Goal: Task Accomplishment & Management: Use online tool/utility

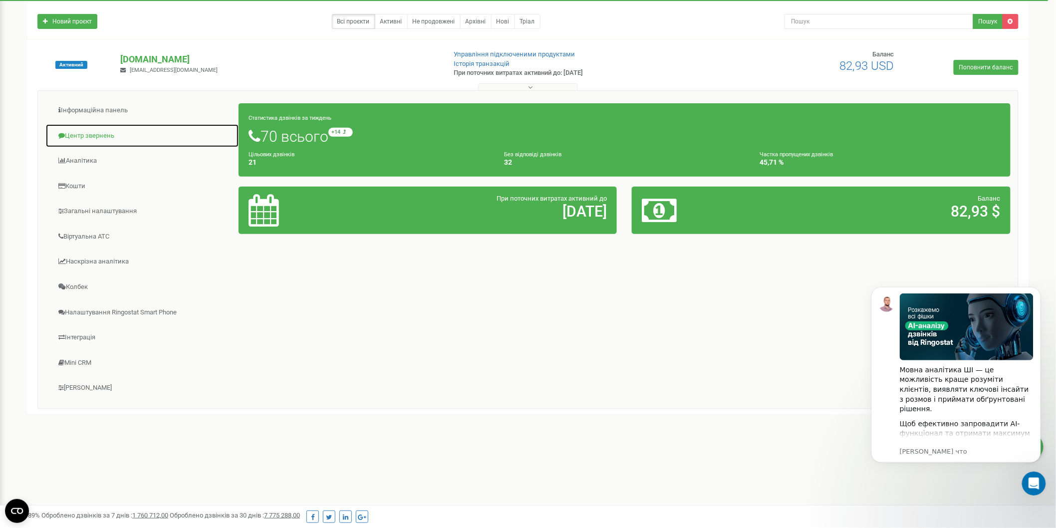
click at [85, 138] on link "Центр звернень" at bounding box center [142, 136] width 194 height 24
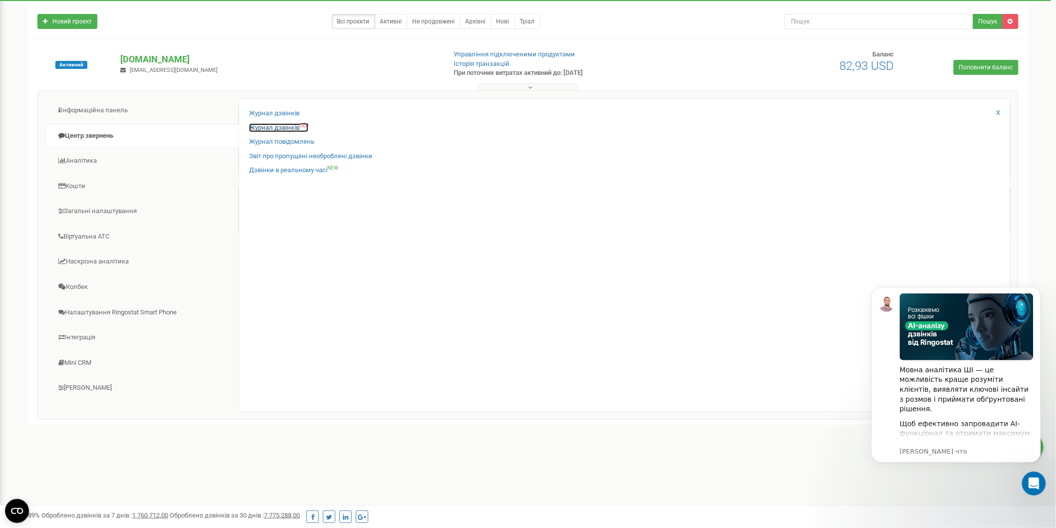
click at [275, 127] on link "Журнал дзвінків OLD" at bounding box center [278, 127] width 59 height 9
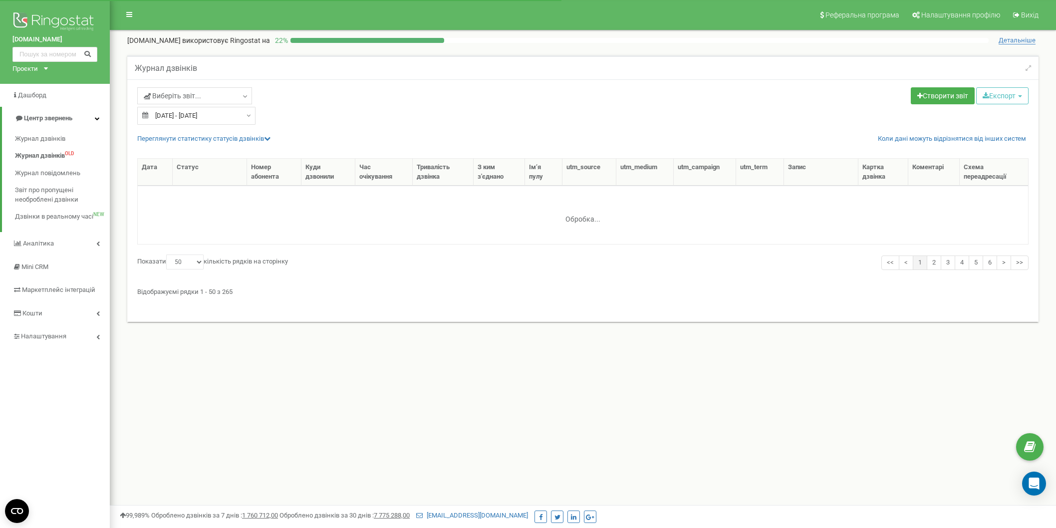
select select "50"
click at [35, 154] on span "Журнал дзвінків" at bounding box center [40, 155] width 50 height 9
select select "50"
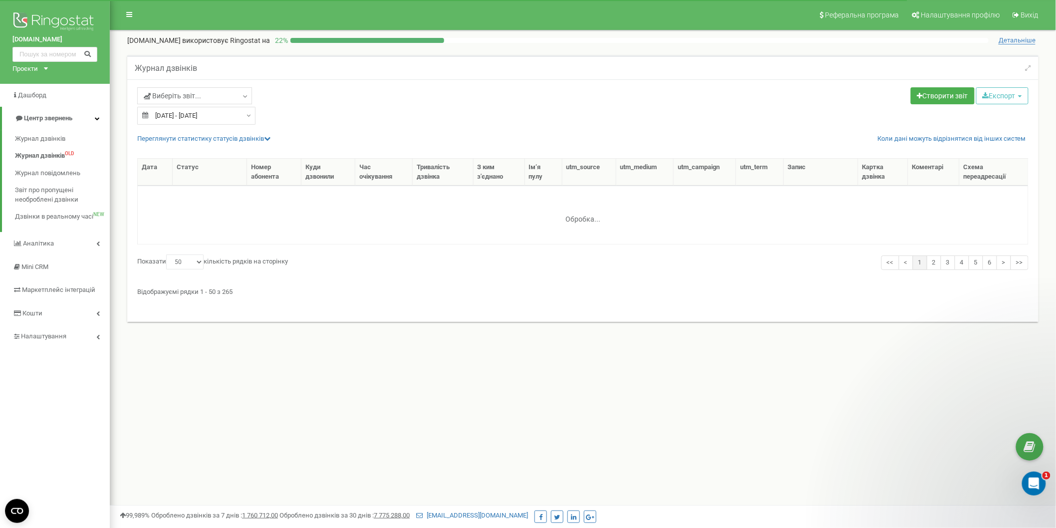
type input "23.07.2025"
type input "22.08.2025"
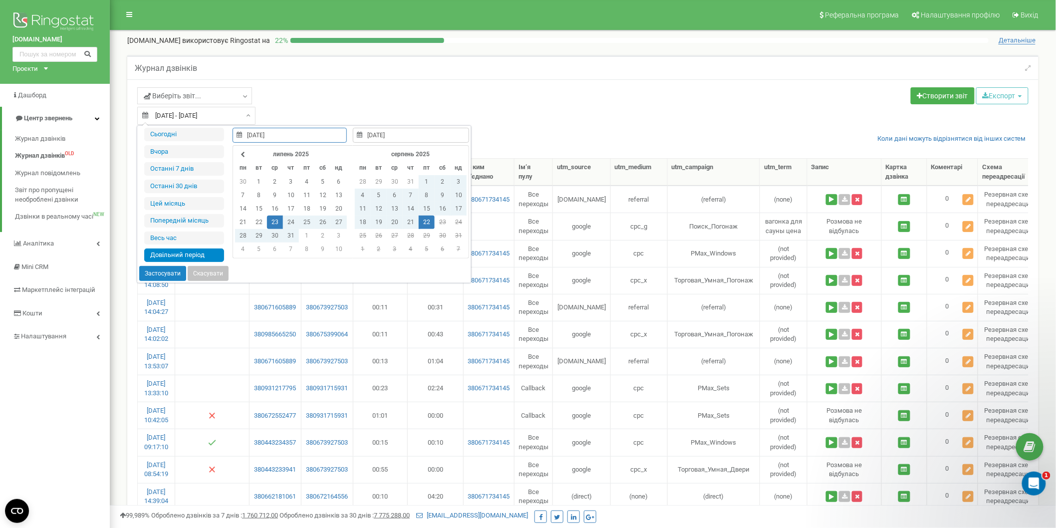
click at [160, 113] on input "[DATE] - [DATE]" at bounding box center [196, 116] width 118 height 18
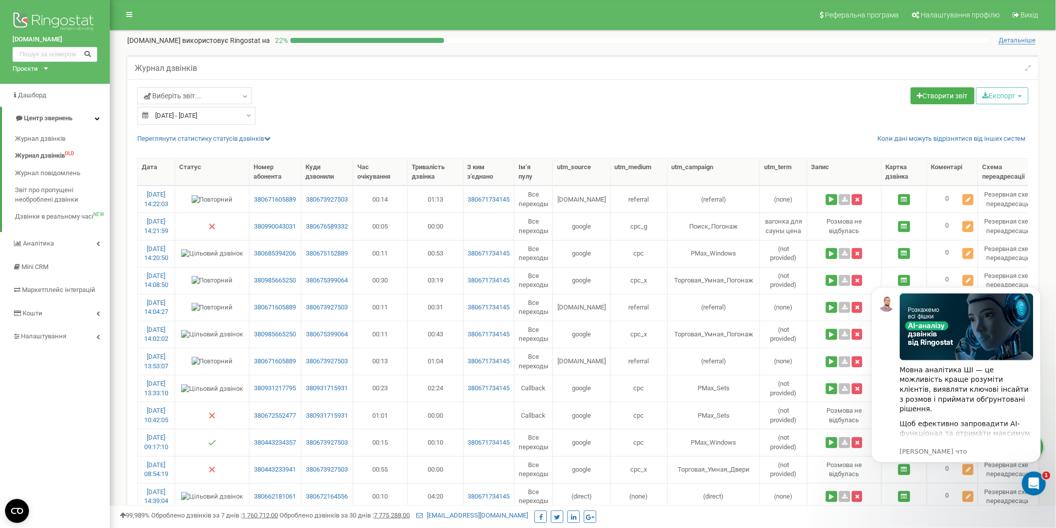
click at [450, 66] on div "Журнал дзвінків" at bounding box center [582, 67] width 911 height 24
click at [157, 111] on input "[DATE] - [DATE]" at bounding box center [196, 116] width 118 height 18
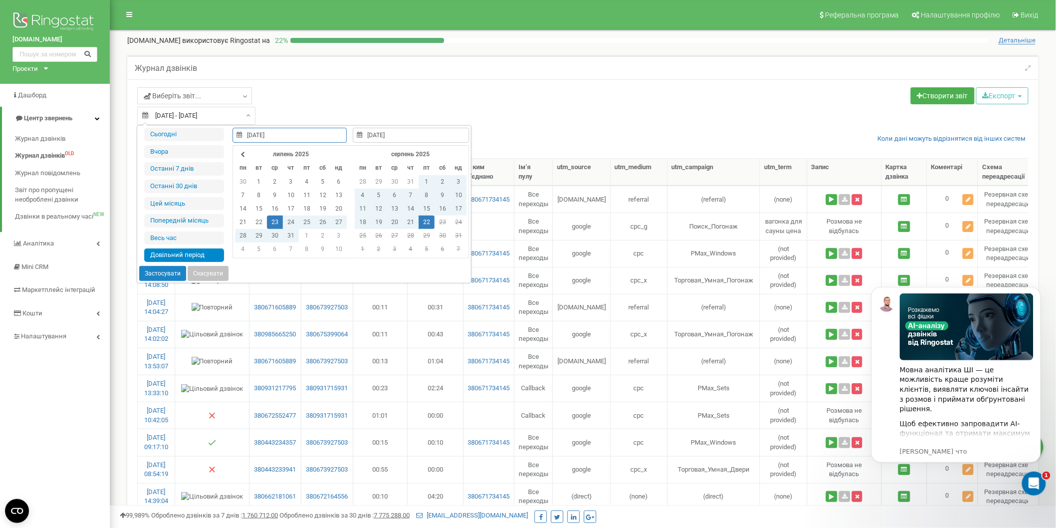
click at [286, 137] on input "23.07.2025" at bounding box center [290, 135] width 114 height 15
click at [1035, 288] on icon "Dismiss notification" at bounding box center [1037, 289] width 5 height 5
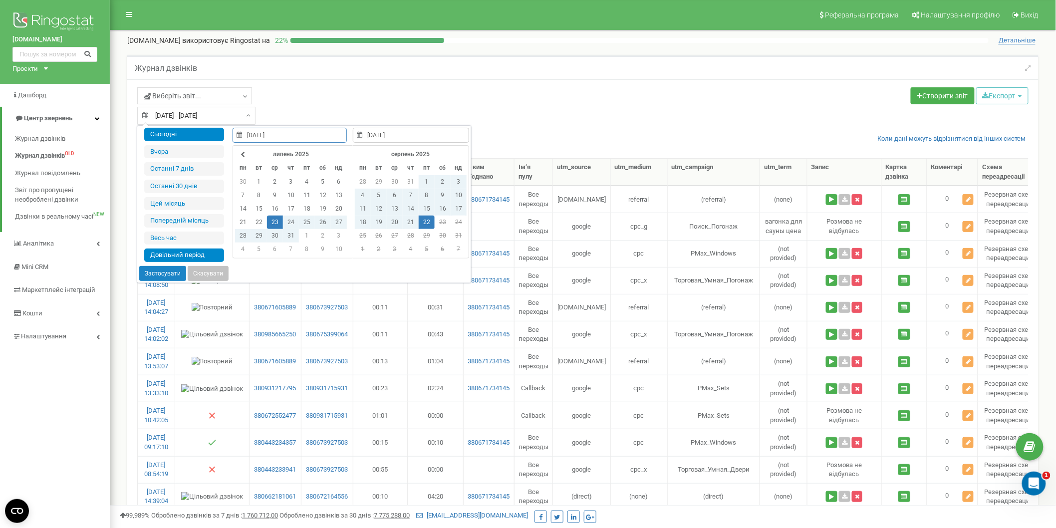
drag, startPoint x: 290, startPoint y: 132, endPoint x: 211, endPoint y: 130, distance: 79.4
click at [211, 130] on div "Сьогодні Вчора Останні 7 днів Останні 30 днів Цей місяць Попередній місяць Весь…" at bounding box center [304, 204] width 334 height 157
type input "01.06.2024"
click at [161, 273] on button "Застосувати" at bounding box center [162, 273] width 47 height 15
type input "01.06.2024 - 22.08.2025"
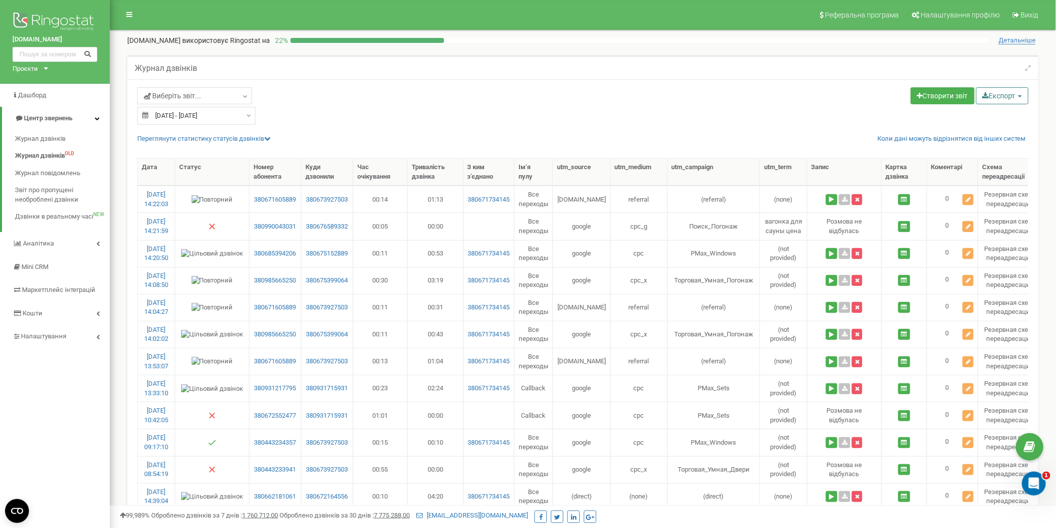
click at [989, 100] on button "Експорт" at bounding box center [1002, 95] width 52 height 17
click at [992, 130] on link "Excel (.xls)" at bounding box center [1016, 134] width 76 height 15
